Goal: Find specific page/section: Find specific page/section

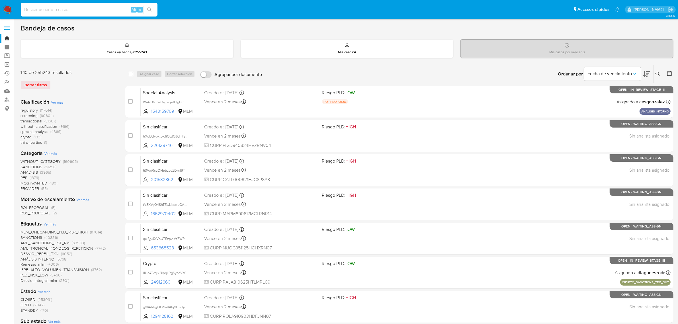
click at [48, 9] on input at bounding box center [89, 9] width 137 height 7
paste input "240281526"
type input "240281526"
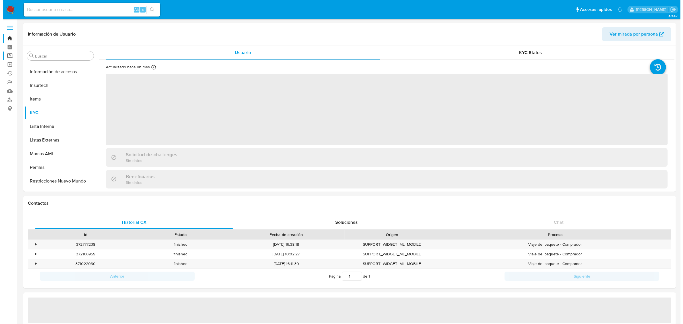
scroll to position [281, 0]
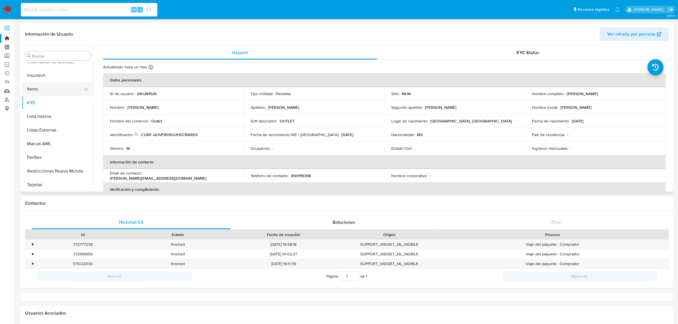
select select "10"
click at [46, 89] on button "Items" at bounding box center [55, 89] width 67 height 14
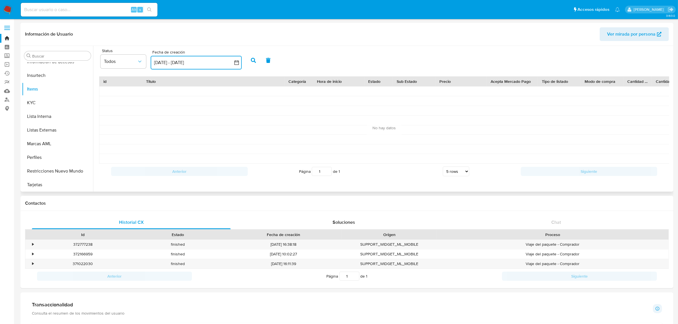
click at [238, 63] on icon "button" at bounding box center [237, 63] width 6 height 6
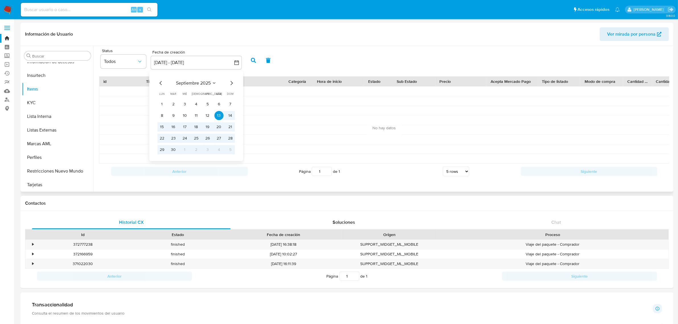
click at [161, 83] on icon "Mes anterior" at bounding box center [160, 83] width 7 height 7
click at [210, 102] on button "1" at bounding box center [207, 104] width 9 height 9
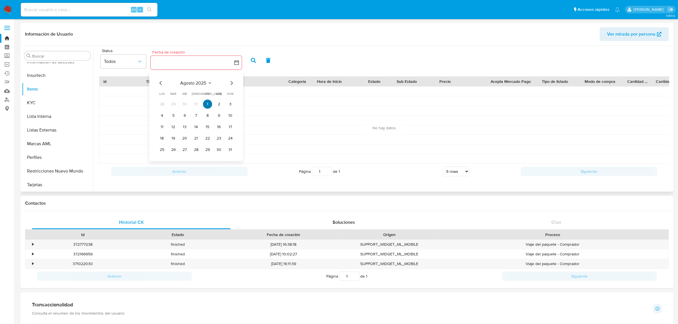
click at [209, 102] on button "1" at bounding box center [207, 104] width 9 height 9
click at [255, 60] on icon "button" at bounding box center [253, 60] width 5 height 5
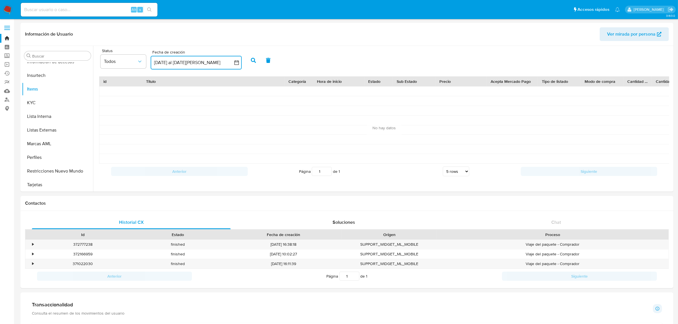
click at [238, 65] on icon "button" at bounding box center [237, 63] width 6 height 6
click at [142, 60] on icon "common.sort_by" at bounding box center [140, 62] width 6 height 6
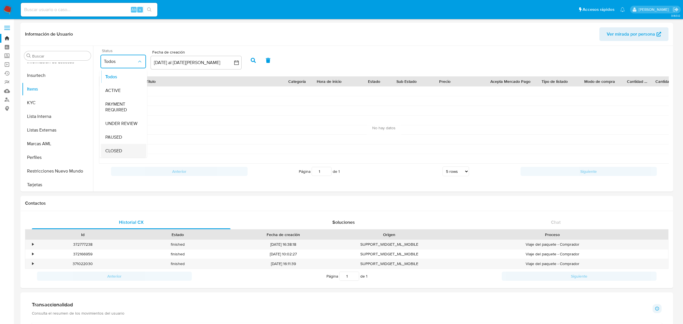
click at [124, 148] on div "CLOSED" at bounding box center [123, 151] width 36 height 14
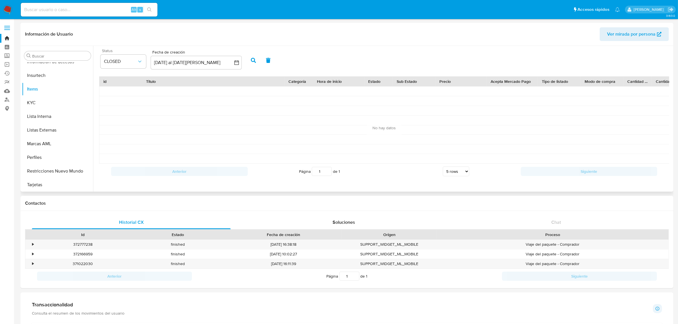
click at [255, 61] on icon "button" at bounding box center [253, 60] width 5 height 5
click at [136, 59] on span "CLOSED" at bounding box center [120, 62] width 33 height 6
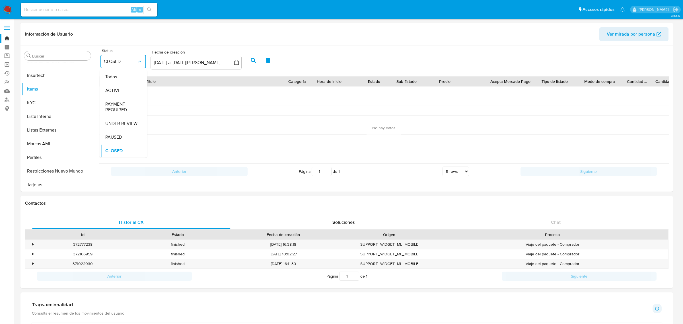
scroll to position [0, 0]
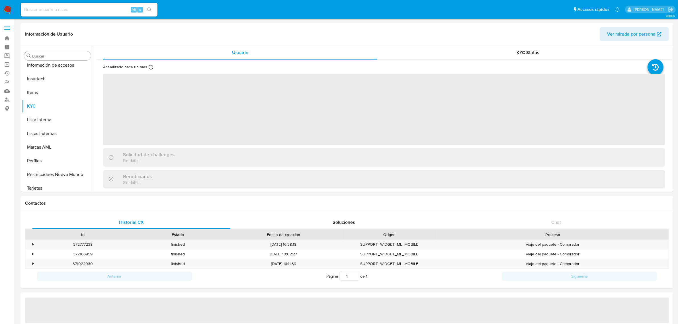
scroll to position [281, 0]
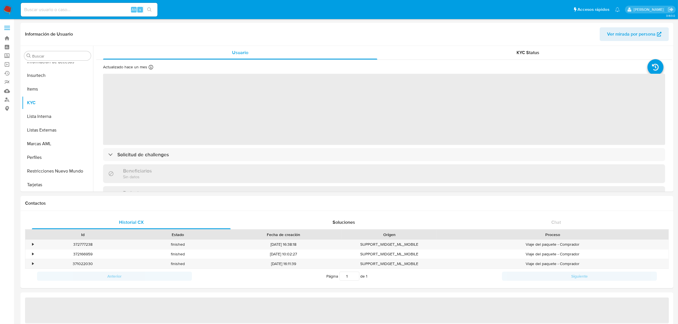
select select "10"
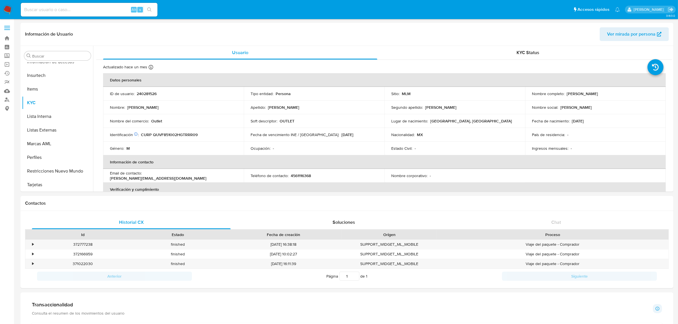
click at [12, 12] on nav "Pausado Ver notificaciones Alt s Accesos rápidos Presiona las siguientes teclas…" at bounding box center [339, 9] width 678 height 19
click at [5, 7] on img at bounding box center [8, 10] width 10 height 10
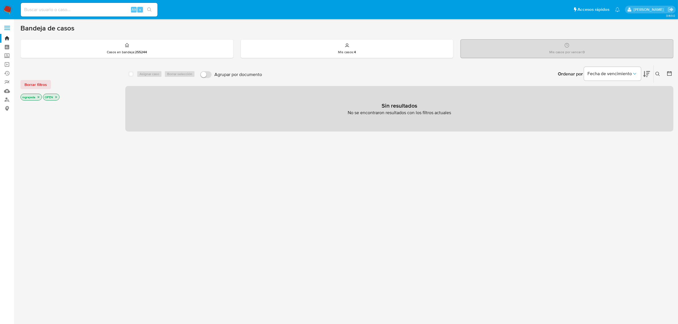
click at [56, 96] on icon "close-filter" at bounding box center [55, 96] width 3 height 3
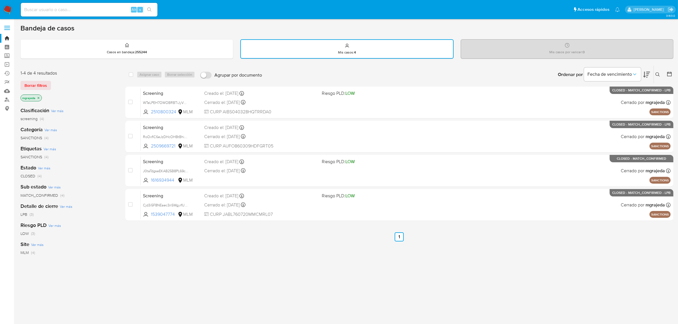
click at [40, 96] on icon "close-filter" at bounding box center [38, 97] width 3 height 3
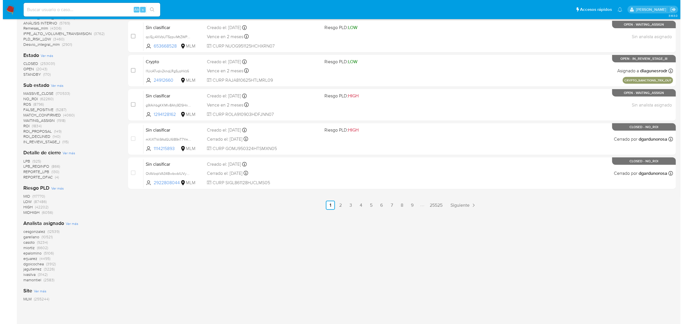
scroll to position [249, 0]
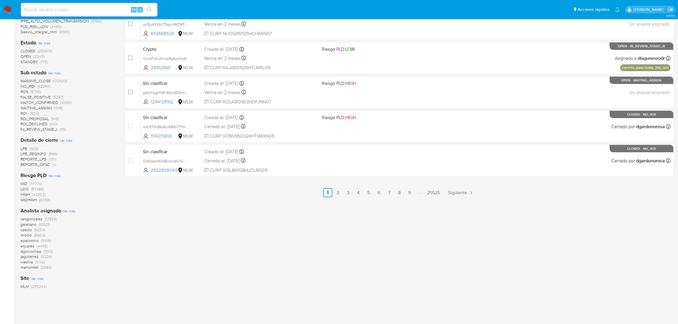
click at [68, 211] on span "Ver más" at bounding box center [69, 210] width 13 height 5
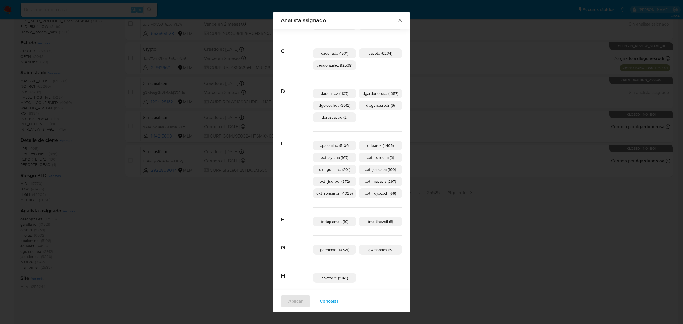
scroll to position [102, 0]
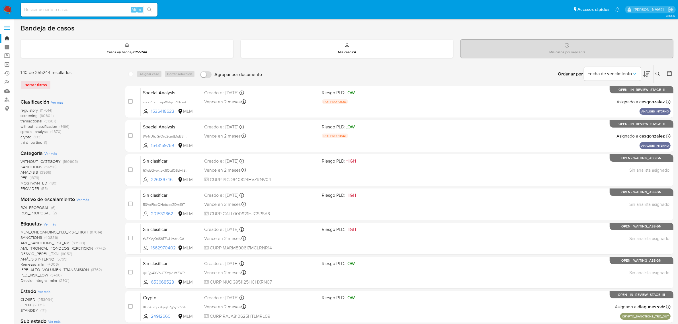
click at [81, 11] on input at bounding box center [89, 9] width 137 height 7
paste input "240281526"
type input "240281526"
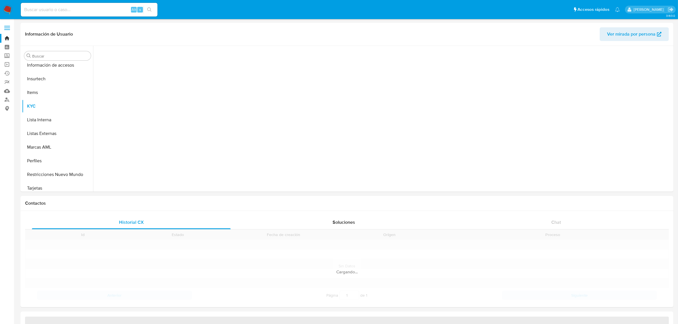
scroll to position [281, 0]
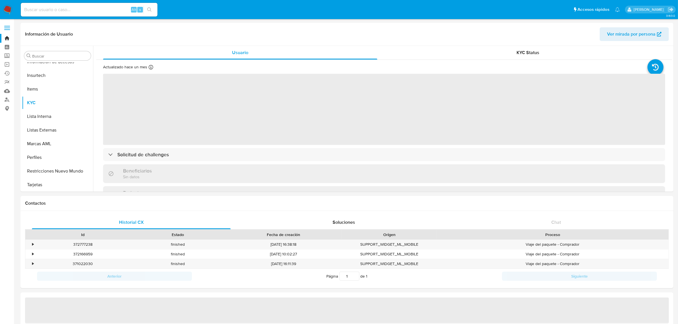
select select "10"
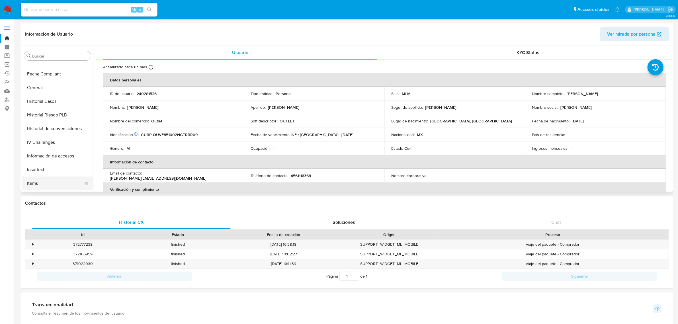
scroll to position [174, 0]
click at [54, 116] on button "Historial Casos" at bounding box center [55, 114] width 67 height 14
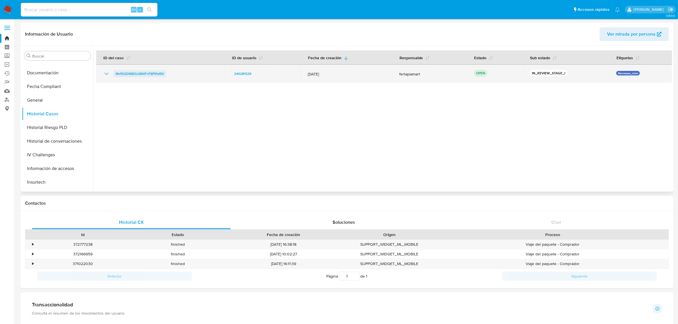
click at [143, 73] on span "Mv5S2DNBlGcWAiFnT8P91d50" at bounding box center [140, 73] width 48 height 7
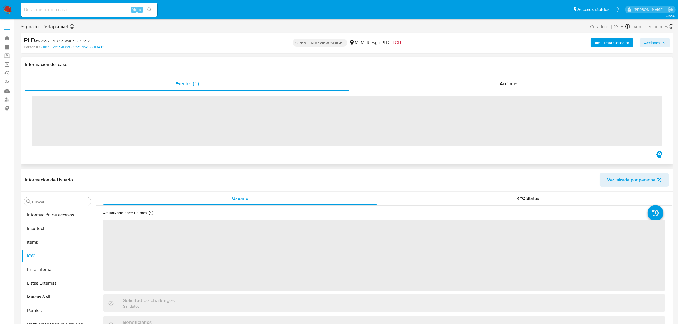
scroll to position [281, 0]
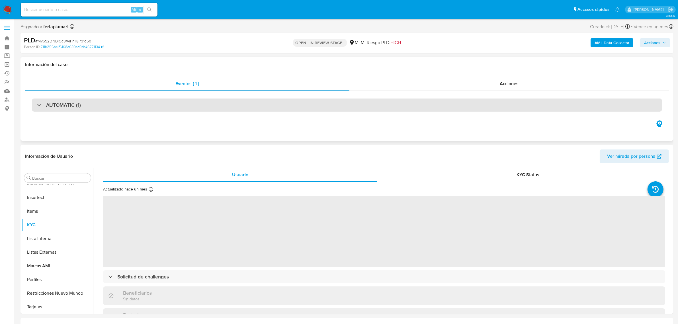
select select "10"
click at [69, 109] on div "AUTOMATIC (1)" at bounding box center [347, 104] width 630 height 13
